Goal: Task Accomplishment & Management: Manage account settings

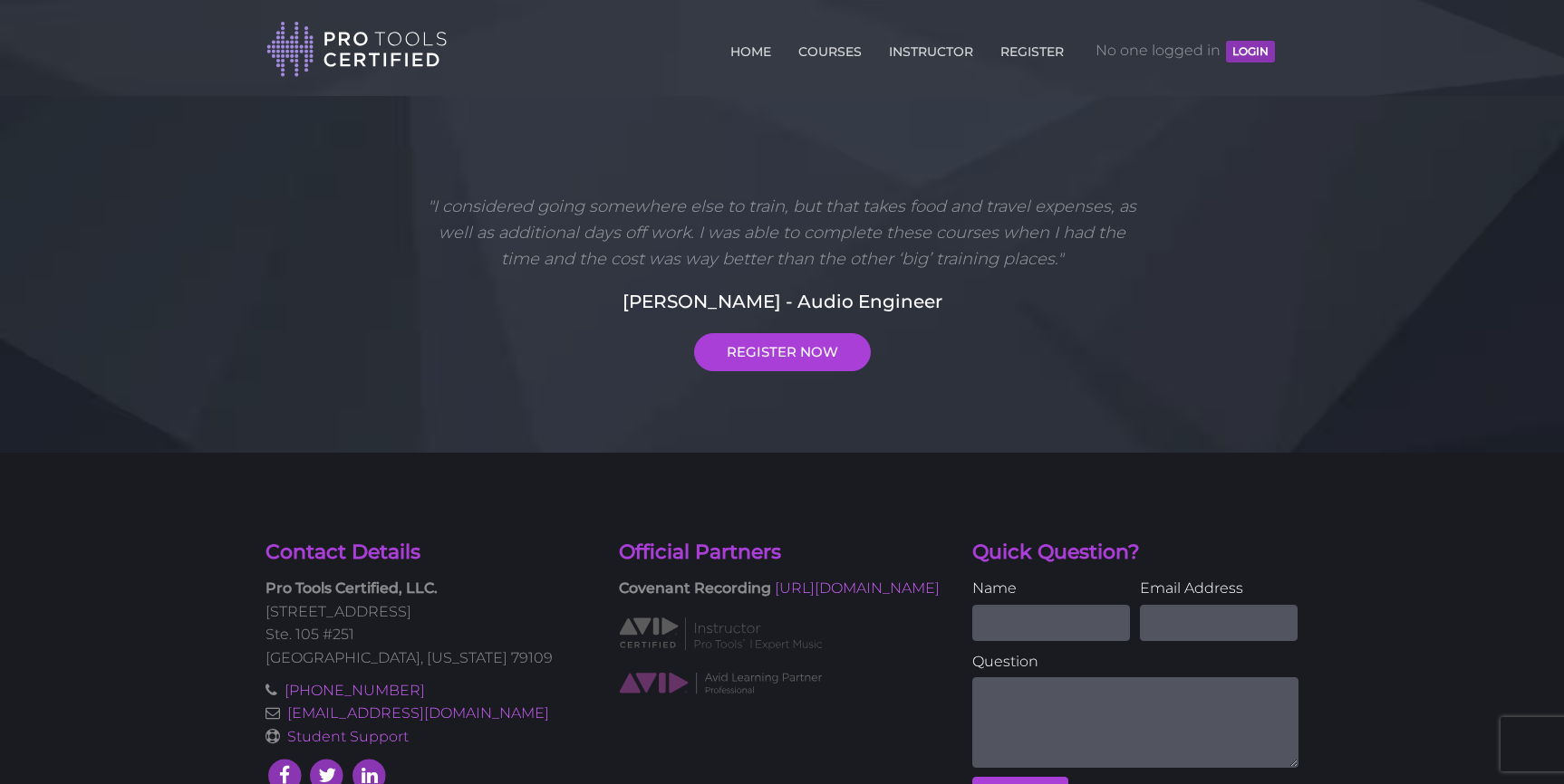
click at [1249, 56] on button "LOGIN" at bounding box center [1251, 52] width 49 height 22
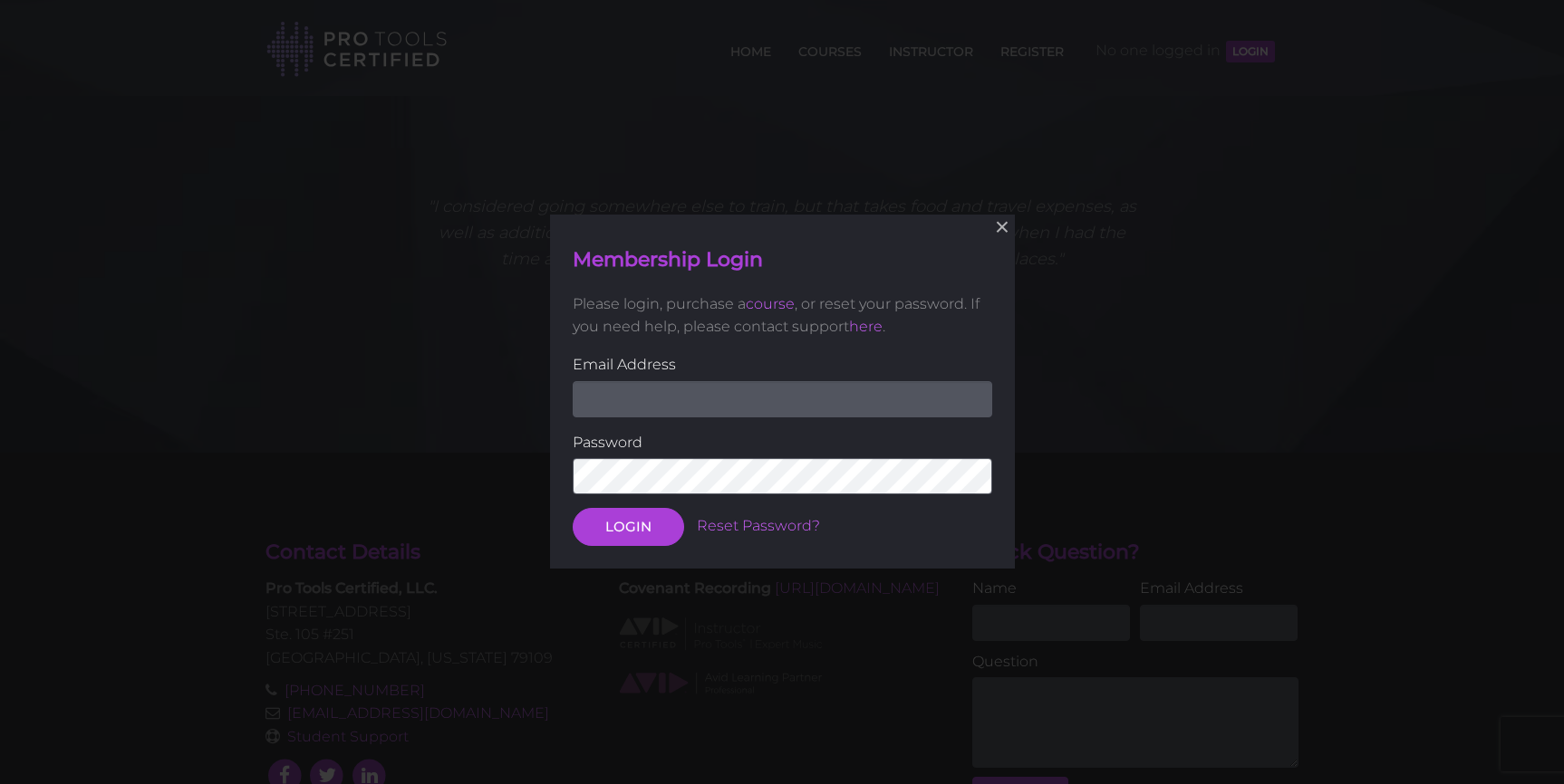
click at [814, 399] on input "email" at bounding box center [782, 399] width 420 height 36
type input "[EMAIL_ADDRESS][DOMAIN_NAME]"
click at [627, 533] on button "LOGIN" at bounding box center [629, 528] width 112 height 38
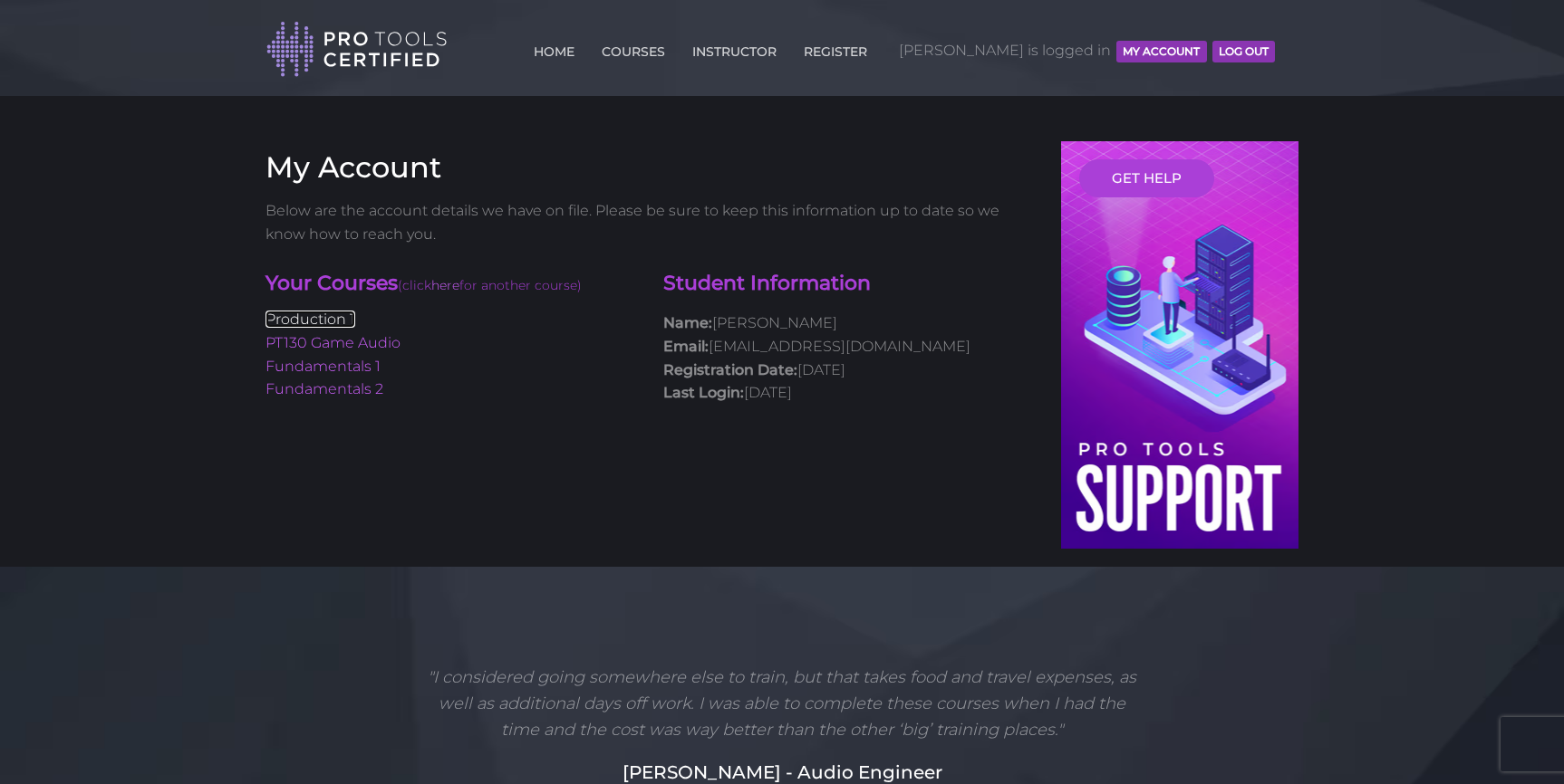
click at [335, 327] on link "Production 1" at bounding box center [311, 320] width 90 height 18
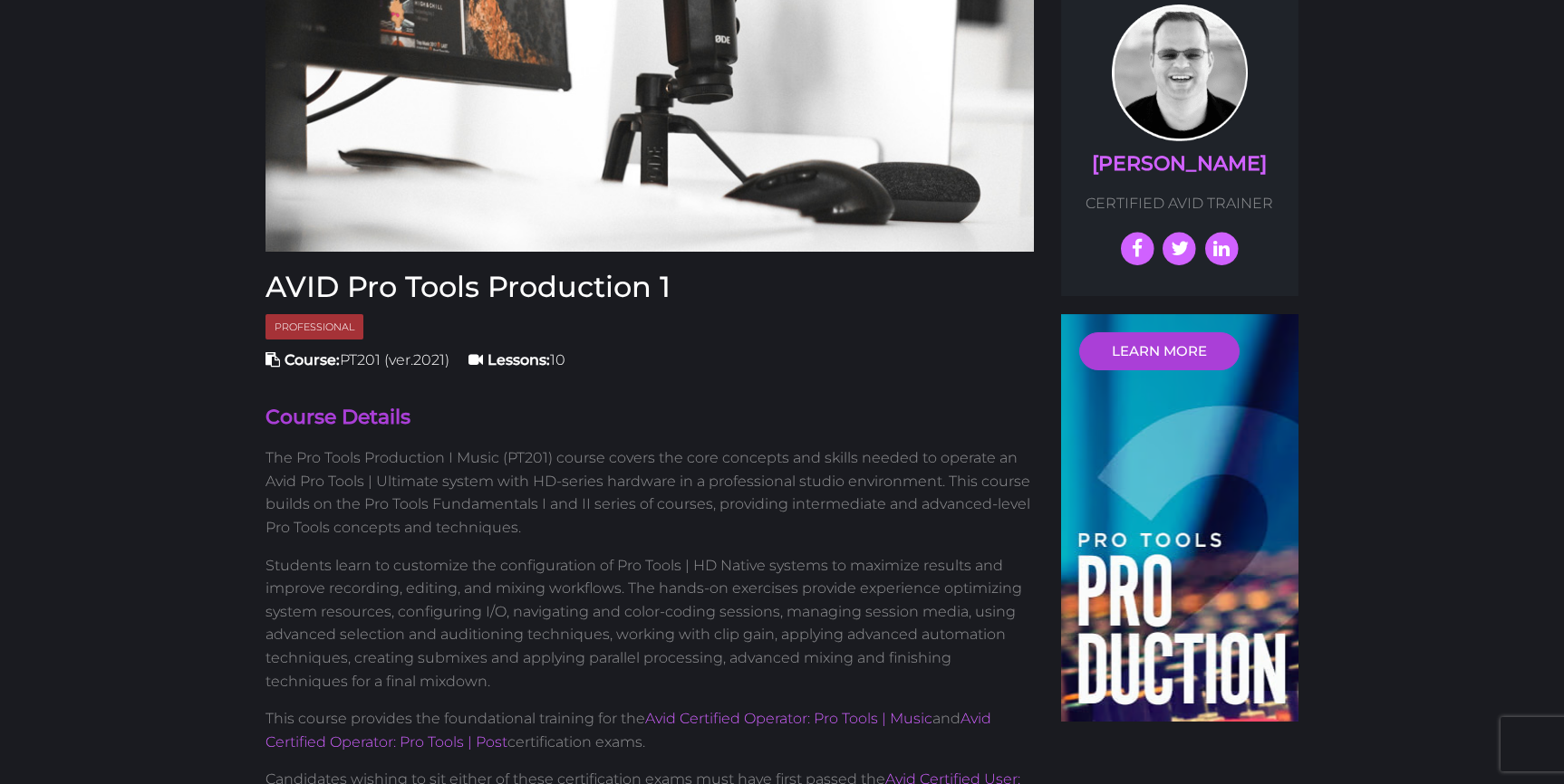
scroll to position [240, 0]
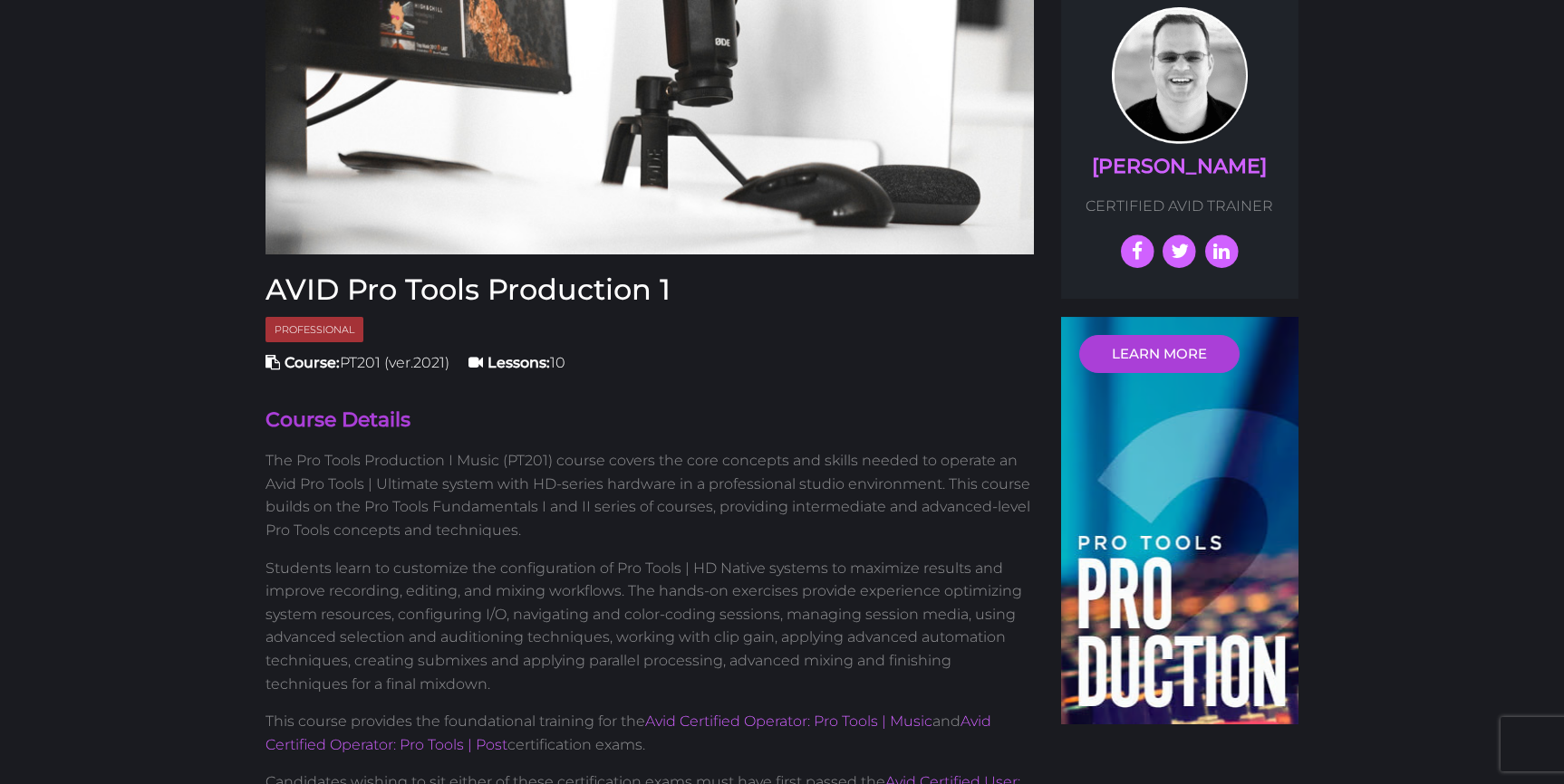
click at [292, 332] on span "Professional" at bounding box center [315, 329] width 98 height 26
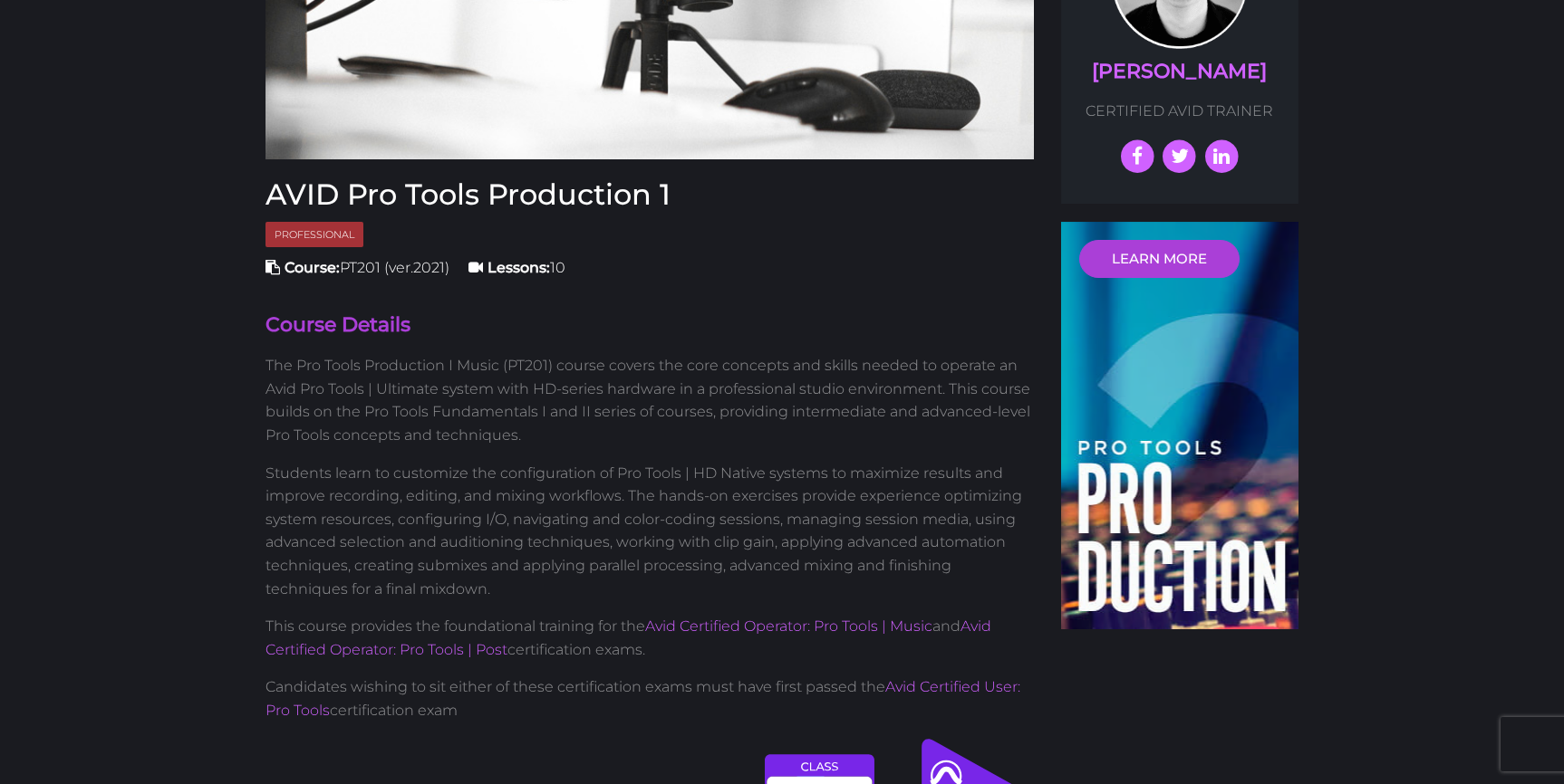
scroll to position [356, 0]
